Goal: Task Accomplishment & Management: Complete application form

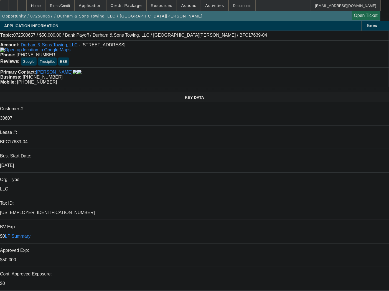
select select "0"
select select "2"
select select "0"
select select "6"
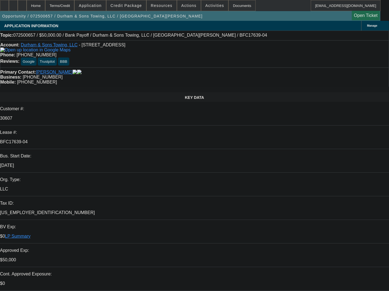
select select "0"
select select "2"
select select "0"
select select "6"
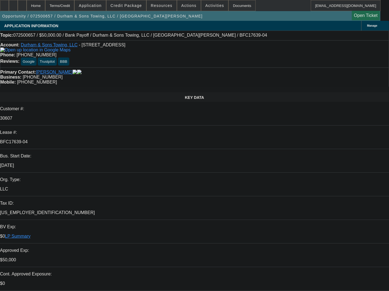
select select "0"
select select "6"
select select "0"
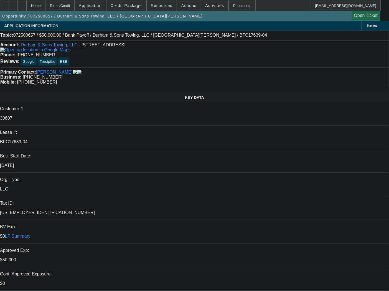
select select "0"
select select "2"
select select "0"
select select "6"
click at [229, 8] on div "Documents" at bounding box center [242, 5] width 27 height 11
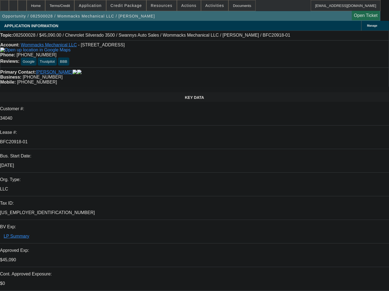
select select "0"
select select "2"
select select "0"
select select "6"
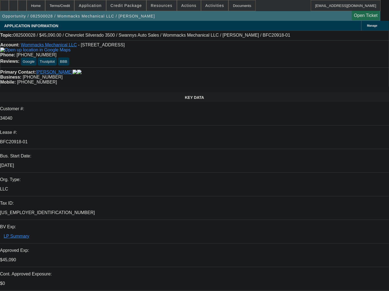
select select "0"
select select "2"
select select "0"
select select "6"
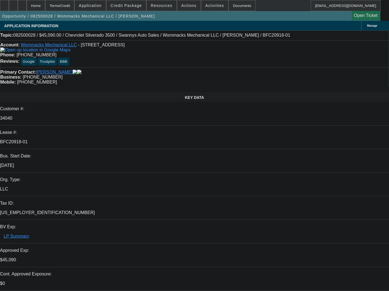
select select "0"
select select "2"
select select "0.1"
select select "4"
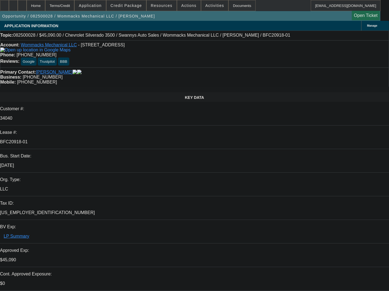
select select "0"
select select "2"
select select "0.1"
select select "4"
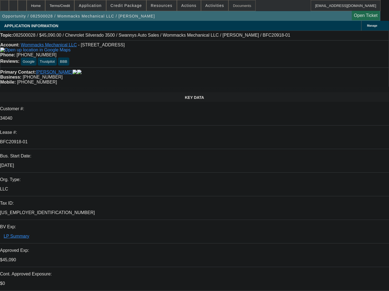
click at [233, 6] on div "Documents" at bounding box center [242, 5] width 27 height 11
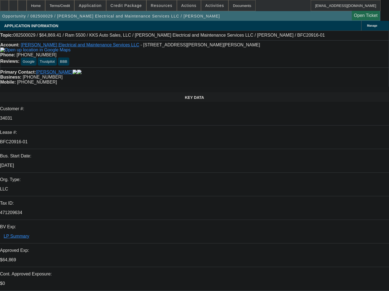
select select "0.1"
select select "2"
select select "0"
select select "6"
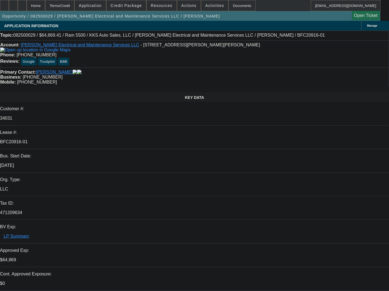
select select "0.1"
select select "2"
select select "0"
select select "6"
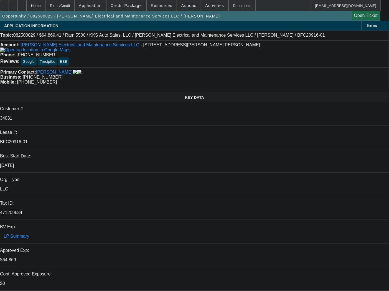
select select "0.1"
select select "2"
select select "0"
select select "6"
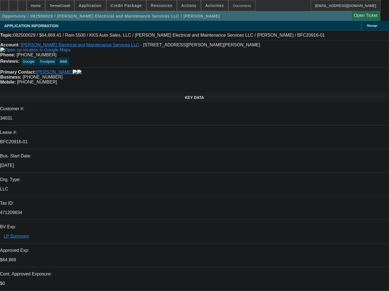
click at [230, 8] on div "Documents" at bounding box center [242, 5] width 27 height 11
